Goal: Information Seeking & Learning: Learn about a topic

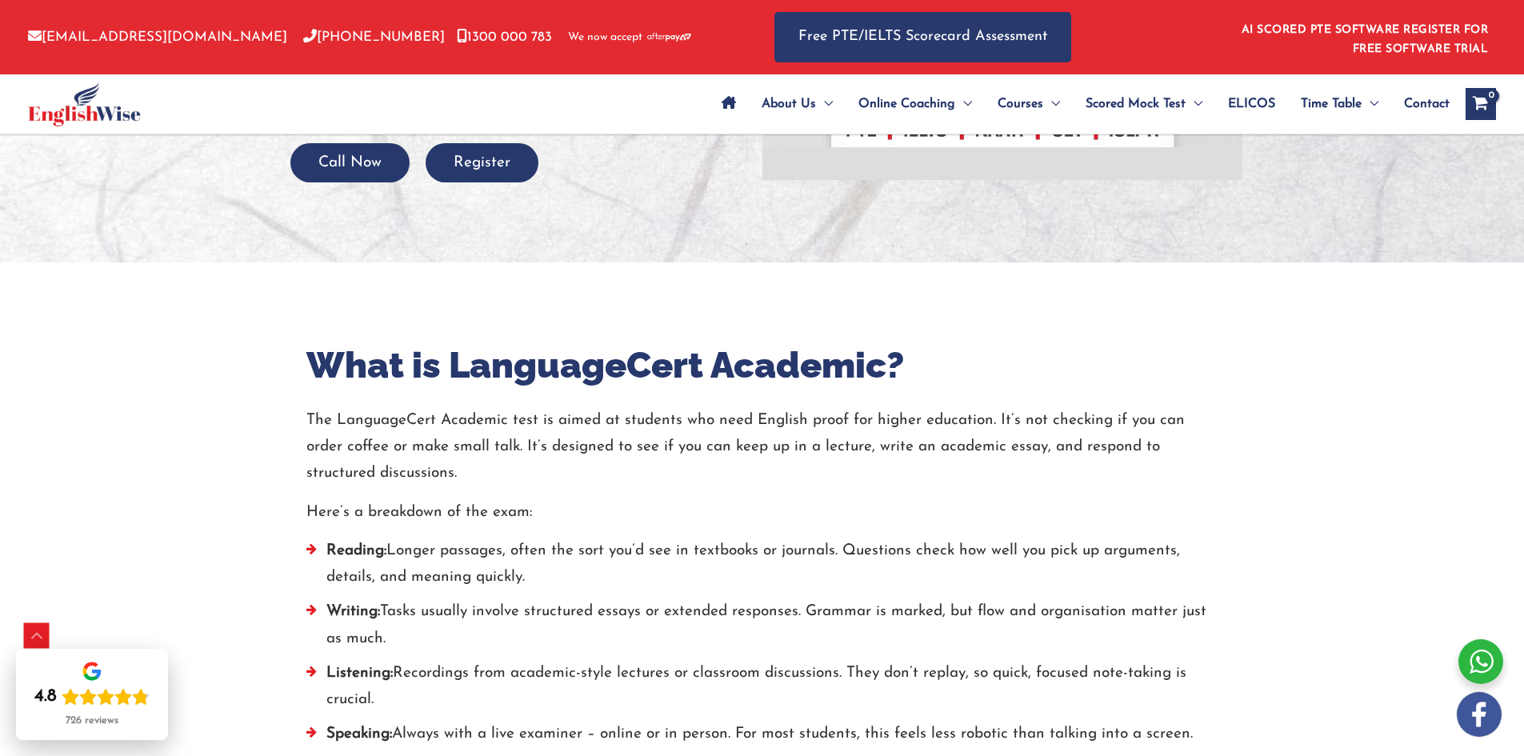
scroll to position [480, 0]
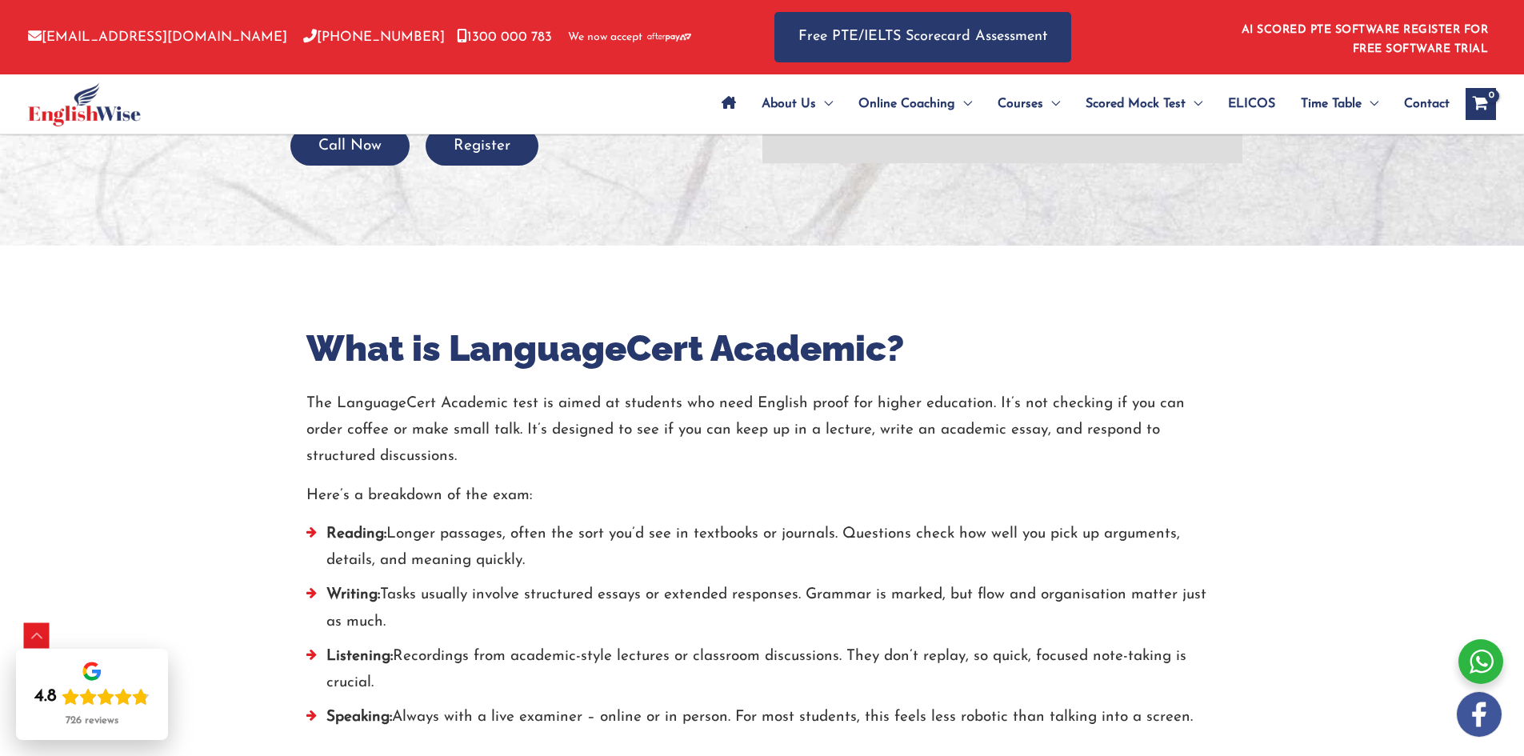
drag, startPoint x: 821, startPoint y: 587, endPoint x: 566, endPoint y: 630, distance: 257.9
click at [566, 630] on li "Writing: Tasks usually involve structured essays or extended responses. Grammar…" at bounding box center [762, 613] width 912 height 62
click at [419, 655] on li "Listening: Recordings from academic-style lectures or classroom discussions. Th…" at bounding box center [762, 674] width 912 height 62
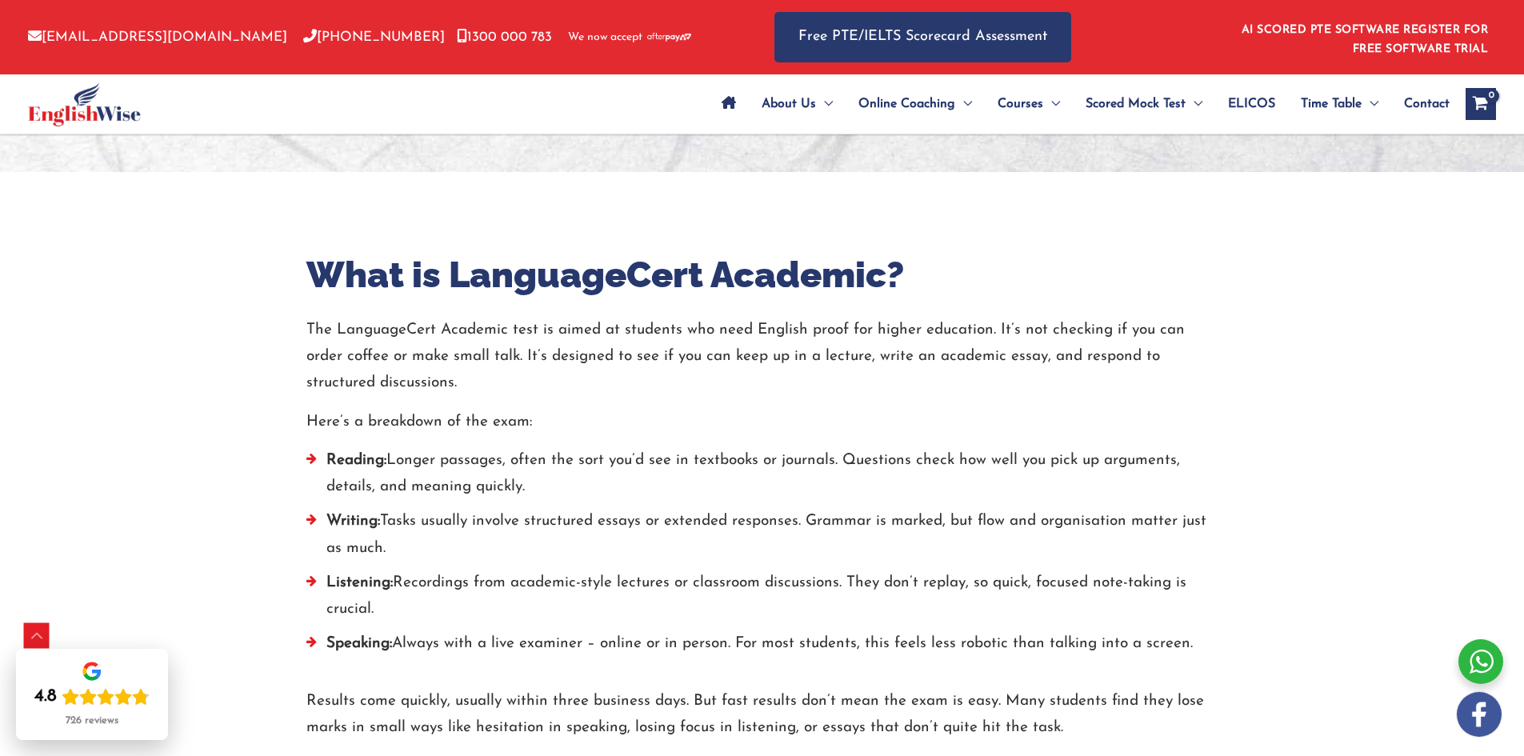
scroll to position [560, 0]
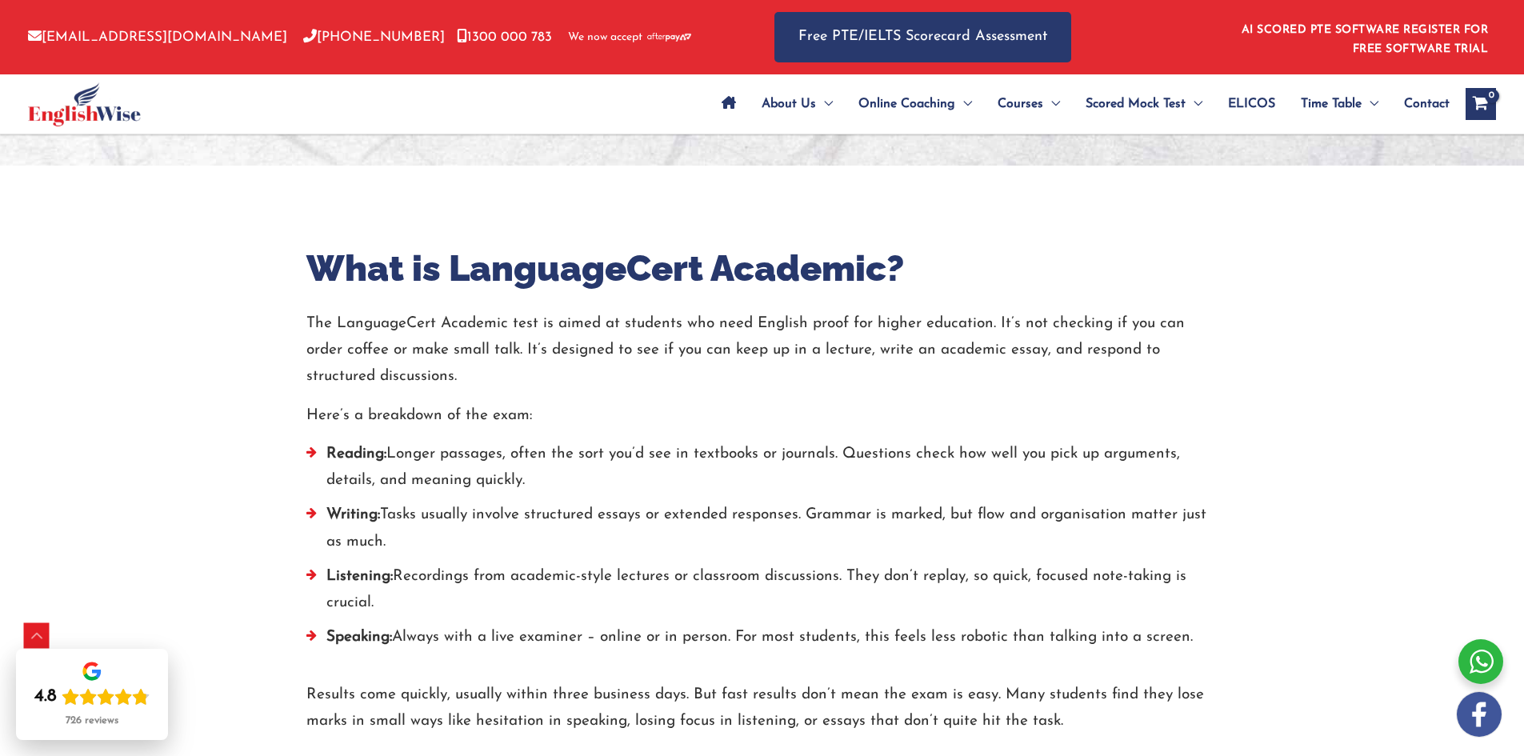
drag, startPoint x: 973, startPoint y: 571, endPoint x: 565, endPoint y: 607, distance: 409.6
click at [565, 607] on li "Listening: Recordings from academic-style lectures or classroom discussions. Th…" at bounding box center [762, 594] width 912 height 62
click at [447, 647] on li "Speaking: Always with a live examiner – online or in person. For most students,…" at bounding box center [762, 641] width 912 height 34
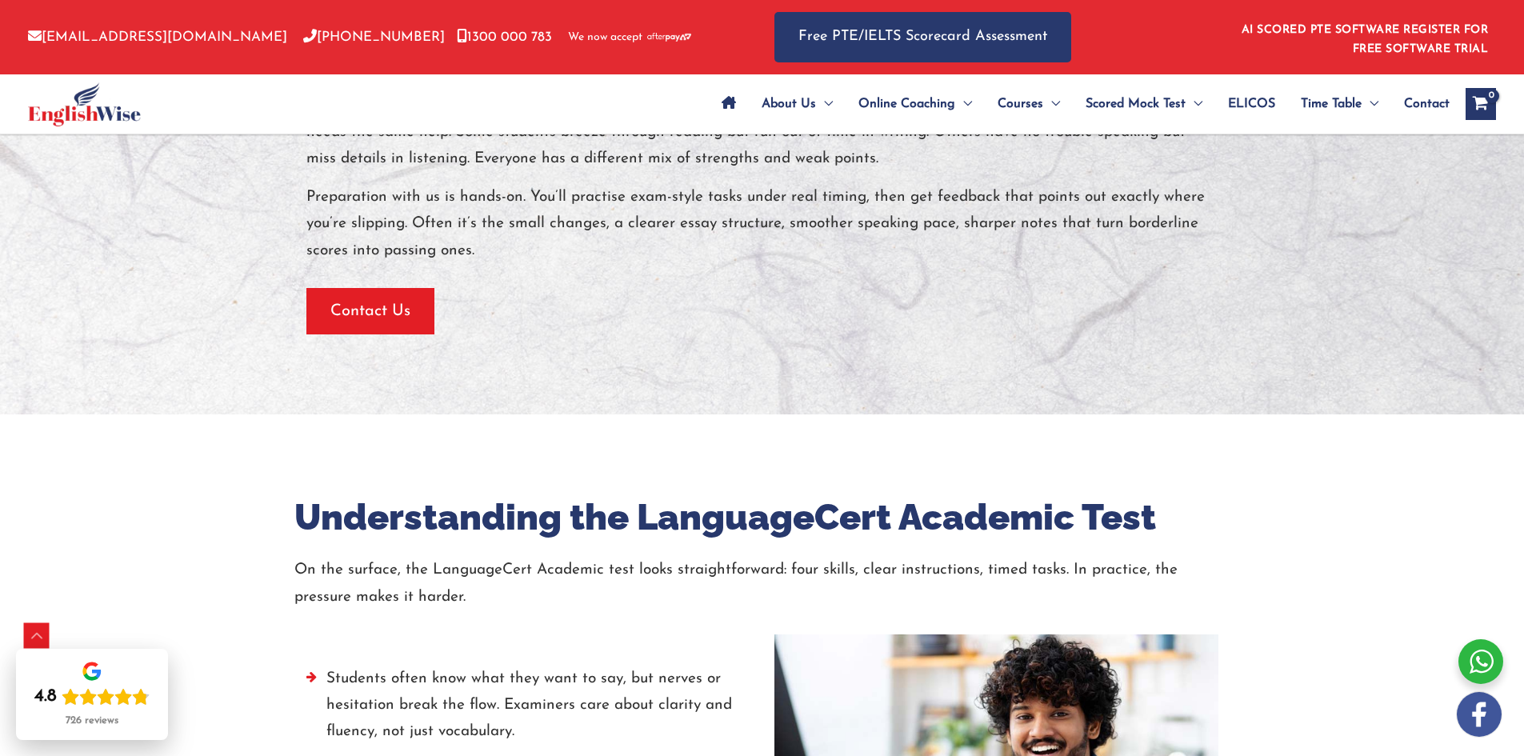
scroll to position [2080, 0]
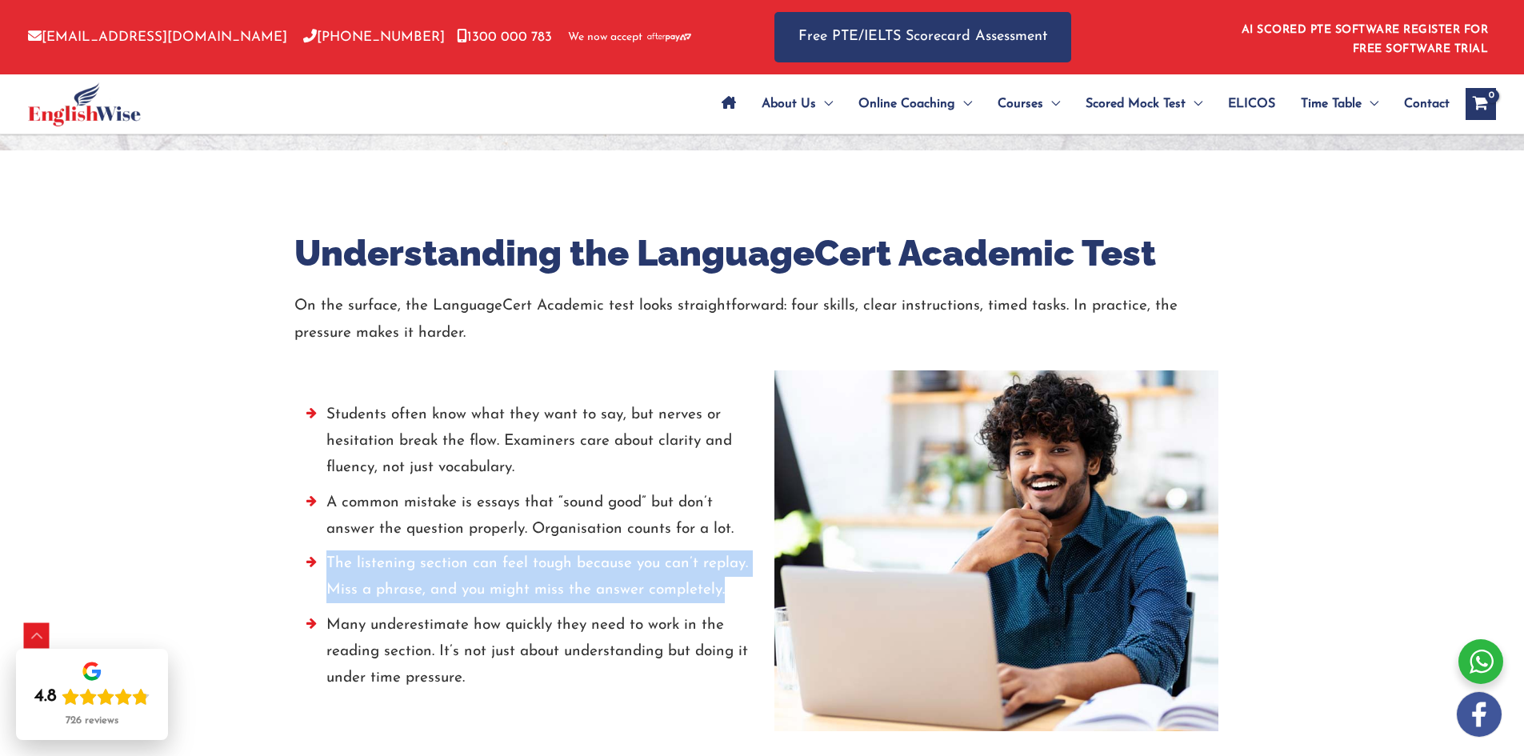
drag, startPoint x: 324, startPoint y: 559, endPoint x: 734, endPoint y: 598, distance: 412.2
click at [734, 598] on li "The listening section can feel tough because you can’t replay. Miss a phrase, a…" at bounding box center [528, 581] width 444 height 62
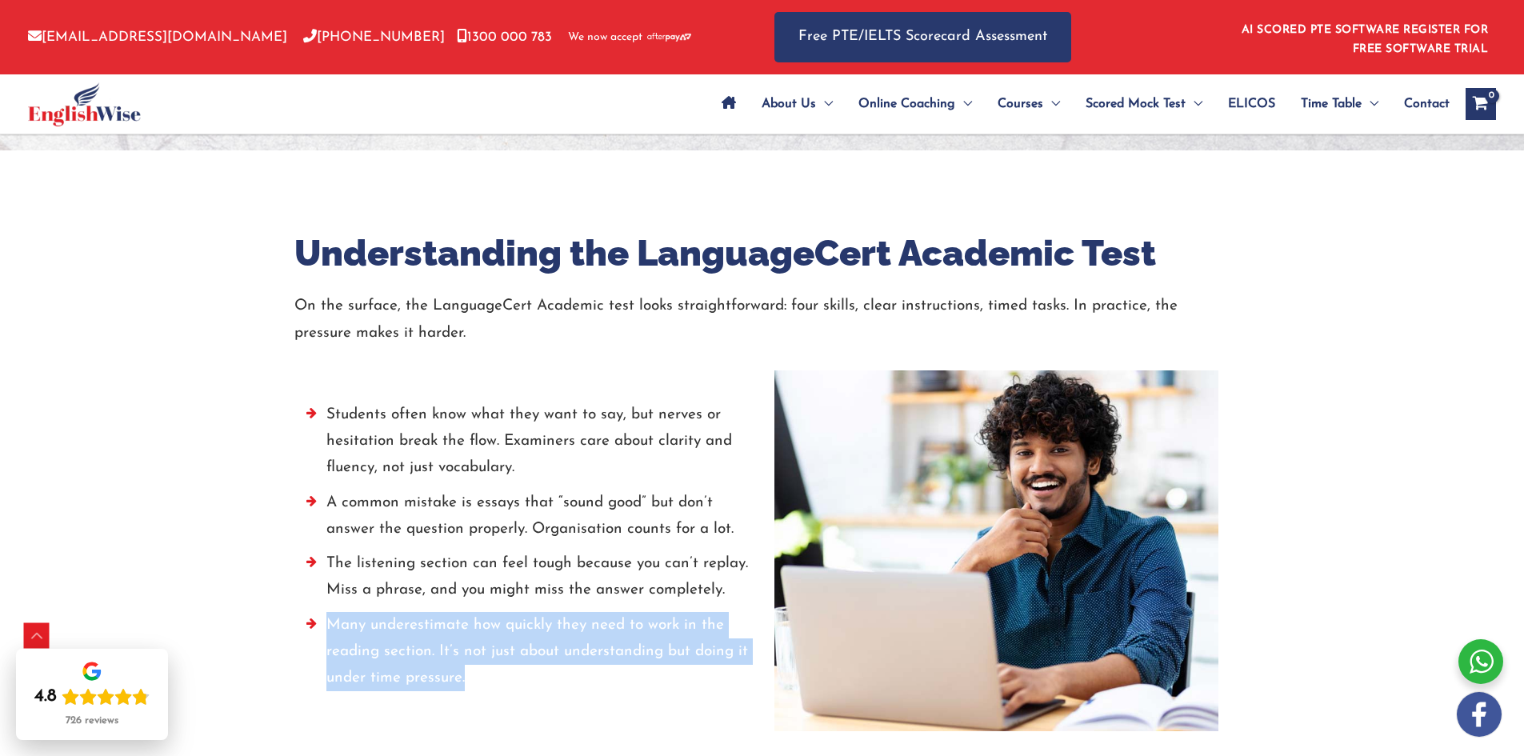
drag, startPoint x: 318, startPoint y: 621, endPoint x: 503, endPoint y: 695, distance: 200.0
click at [503, 695] on li "Many underestimate how quickly they need to work in the reading section. It’s n…" at bounding box center [528, 656] width 444 height 88
click at [478, 704] on div "Students often know what they want to say, but nerves or hesitation break the f…" at bounding box center [528, 550] width 468 height 361
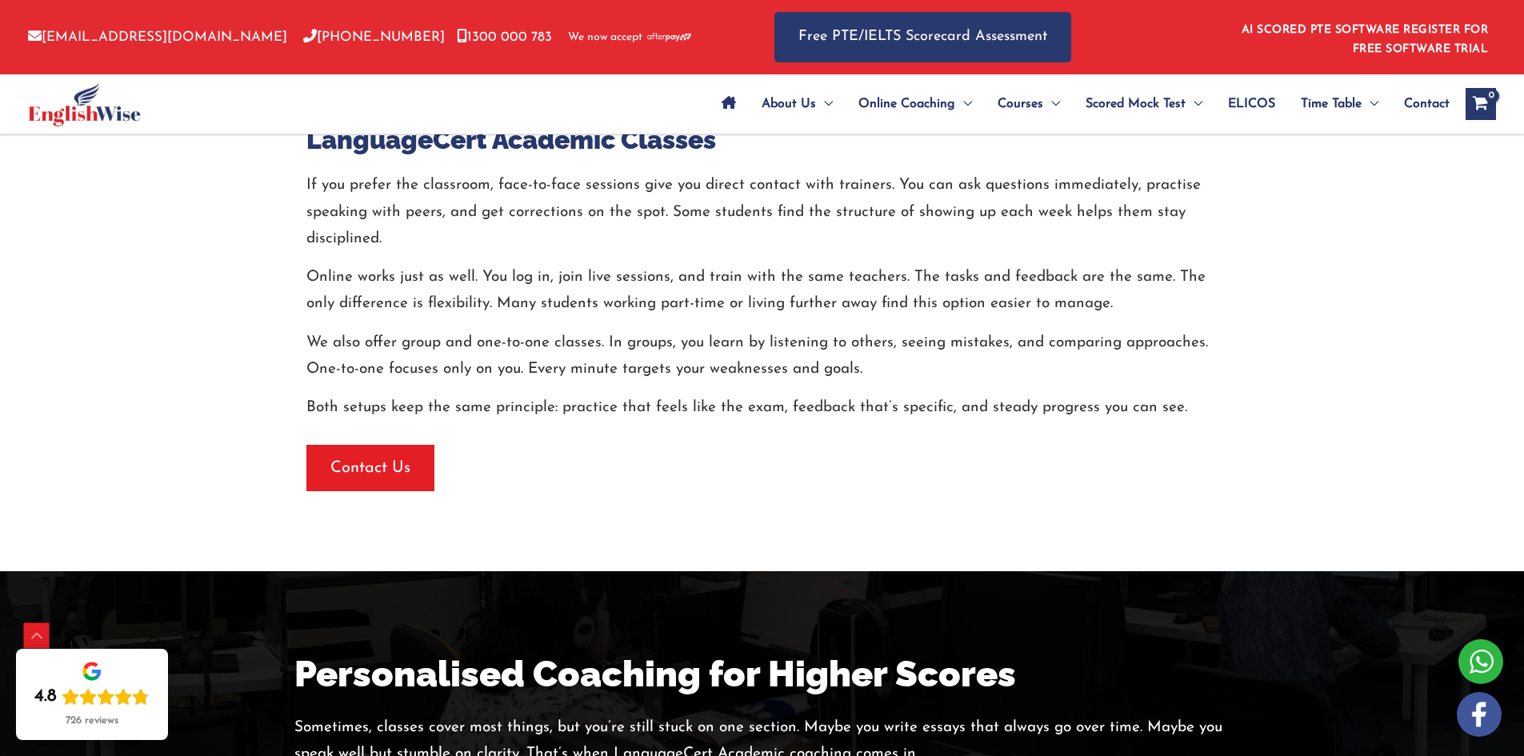
scroll to position [3040, 0]
